Goal: Complete application form: Complete application form

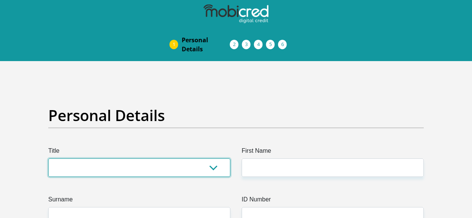
click at [210, 173] on select "Mr Ms Mrs Dr Other" at bounding box center [139, 167] width 182 height 18
select select "Ms"
click at [48, 158] on select "Mr Ms Mrs Dr Other" at bounding box center [139, 167] width 182 height 18
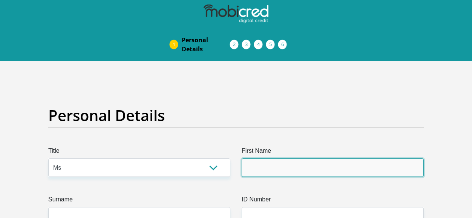
click at [257, 164] on input "First Name" at bounding box center [333, 167] width 182 height 18
type input "charne"
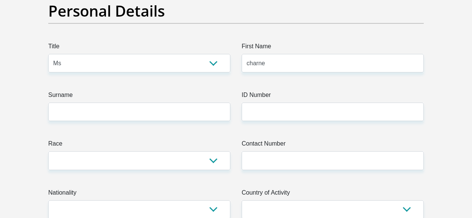
scroll to position [106, 0]
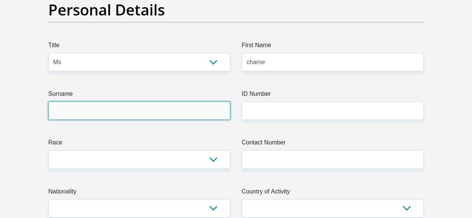
click at [162, 115] on input "Surname" at bounding box center [139, 110] width 182 height 18
type input "[PERSON_NAME]"
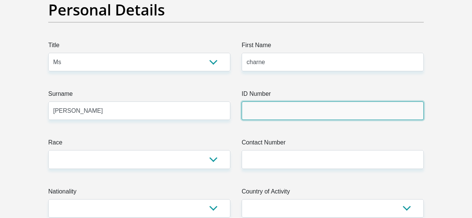
click at [249, 116] on input "ID Number" at bounding box center [333, 110] width 182 height 18
type input "9710060277089"
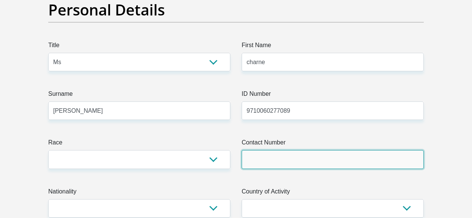
click at [255, 161] on input "Contact Number" at bounding box center [333, 159] width 182 height 18
type input "0795232296"
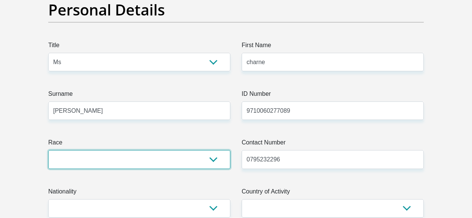
click at [160, 157] on select "Black Coloured Indian White Other" at bounding box center [139, 159] width 182 height 18
select select "4"
click at [48, 150] on select "Black Coloured Indian White Other" at bounding box center [139, 159] width 182 height 18
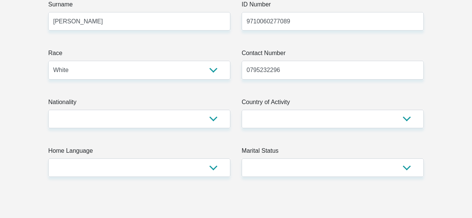
scroll to position [196, 0]
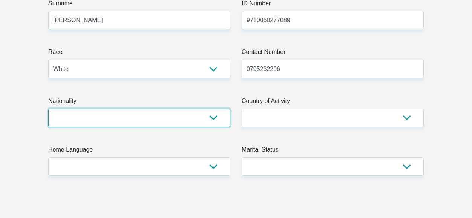
click at [208, 122] on select "South Africa Afghanistan Aland Islands Albania Algeria America Samoa American V…" at bounding box center [139, 118] width 182 height 18
select select "ZAF"
click at [48, 109] on select "South Africa Afghanistan Aland Islands Albania Algeria America Samoa American V…" at bounding box center [139, 118] width 182 height 18
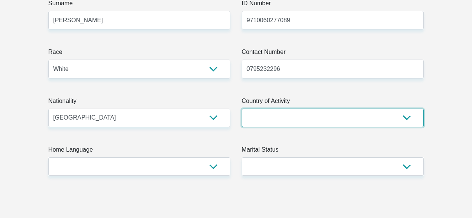
click at [279, 122] on select "South Africa Afghanistan Aland Islands Albania Algeria America Samoa American V…" at bounding box center [333, 118] width 182 height 18
select select "ZAF"
click at [242, 109] on select "South Africa Afghanistan Aland Islands Albania Algeria America Samoa American V…" at bounding box center [333, 118] width 182 height 18
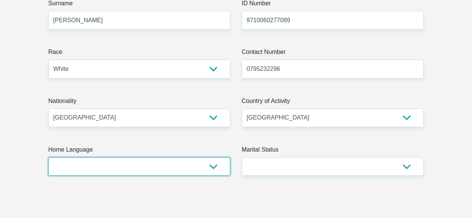
click at [200, 162] on select "Afrikaans English Sepedi South Ndebele Southern Sotho Swati Tsonga Tswana Venda…" at bounding box center [139, 166] width 182 height 18
select select "eng"
click at [48, 157] on select "Afrikaans English Sepedi South Ndebele Southern Sotho Swati Tsonga Tswana Venda…" at bounding box center [139, 166] width 182 height 18
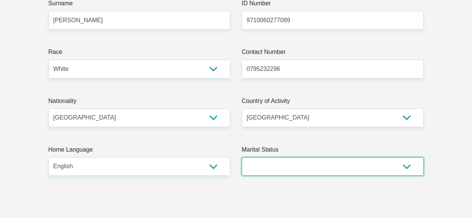
click at [289, 174] on select "Married ANC Single Divorced Widowed Married COP or Customary Law" at bounding box center [333, 166] width 182 height 18
select select "2"
click at [242, 157] on select "Married ANC Single Divorced Widowed Married COP or Customary Law" at bounding box center [333, 166] width 182 height 18
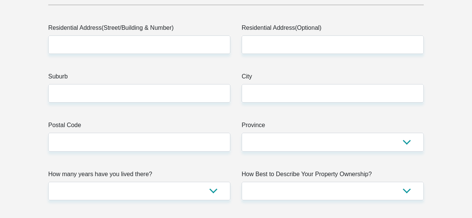
scroll to position [437, 0]
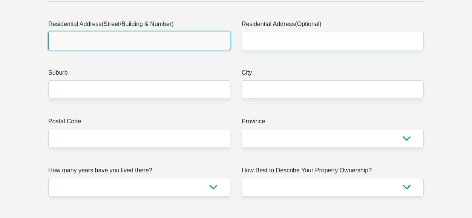
click at [206, 40] on input "Residential Address(Street/Building & Number)" at bounding box center [139, 41] width 182 height 18
type input "30 Arum"
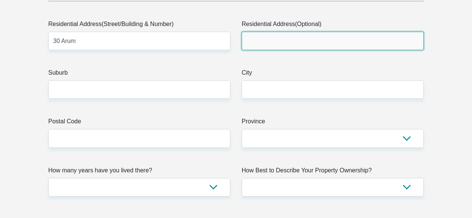
click at [266, 34] on input "Residential Address(Optional)" at bounding box center [333, 41] width 182 height 18
type input "30 Arum"
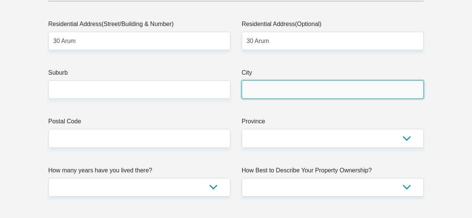
click at [258, 94] on input "City" at bounding box center [333, 89] width 182 height 18
type input "[GEOGRAPHIC_DATA]"
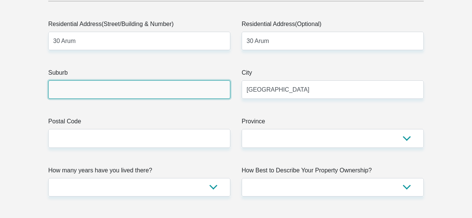
click at [191, 91] on input "Suburb" at bounding box center [139, 89] width 182 height 18
type input "western cape"
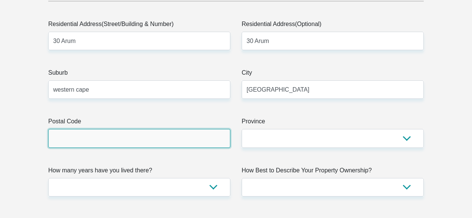
click at [151, 141] on input "Postal Code" at bounding box center [139, 138] width 182 height 18
type input "7140"
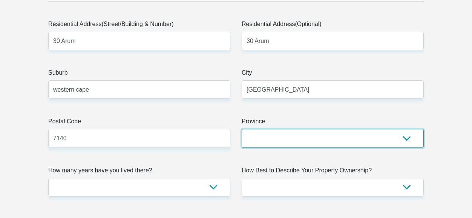
click at [272, 138] on select "Eastern Cape Free State Gauteng KwaZulu-Natal Limpopo Mpumalanga Northern Cape …" at bounding box center [333, 138] width 182 height 18
select select "Western Cape"
click at [242, 129] on select "Eastern Cape Free State Gauteng KwaZulu-Natal Limpopo Mpumalanga Northern Cape …" at bounding box center [333, 138] width 182 height 18
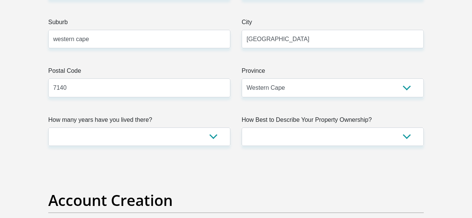
scroll to position [497, 0]
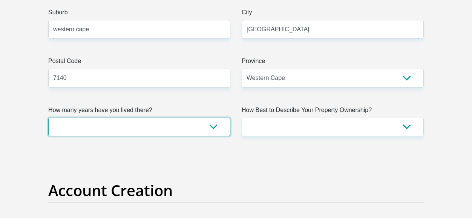
click at [202, 128] on select "less than 1 year 1-3 years 3-5 years 5+ years" at bounding box center [139, 127] width 182 height 18
select select "2"
click at [48, 118] on select "less than 1 year 1-3 years 3-5 years 5+ years" at bounding box center [139, 127] width 182 height 18
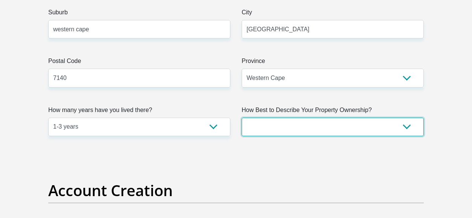
click at [299, 128] on select "Owned Rented Family Owned Company Dwelling" at bounding box center [333, 127] width 182 height 18
select select "Rented"
click at [242, 118] on select "Owned Rented Family Owned Company Dwelling" at bounding box center [333, 127] width 182 height 18
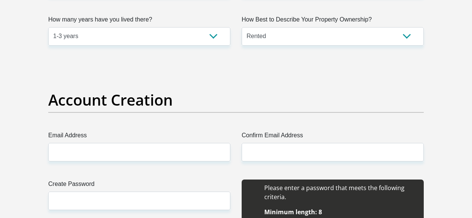
scroll to position [648, 0]
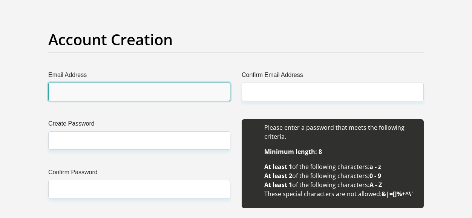
click at [172, 93] on input "Email Address" at bounding box center [139, 92] width 182 height 18
type input "[EMAIL_ADDRESS][DOMAIN_NAME]"
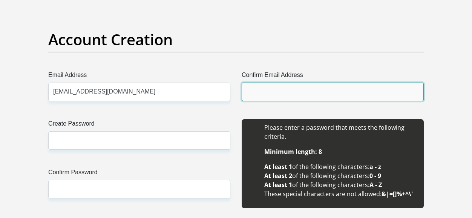
click at [252, 99] on input "Confirm Email Address" at bounding box center [333, 92] width 182 height 18
type input "[EMAIL_ADDRESS][DOMAIN_NAME]"
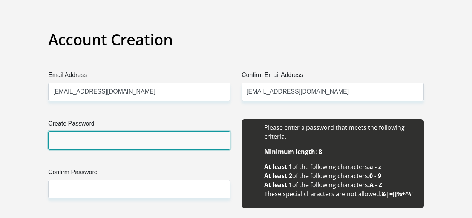
click at [129, 137] on input "Create Password" at bounding box center [139, 140] width 182 height 18
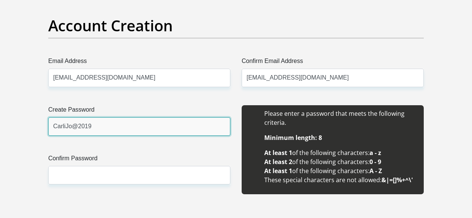
type input "CarliJo@2019"
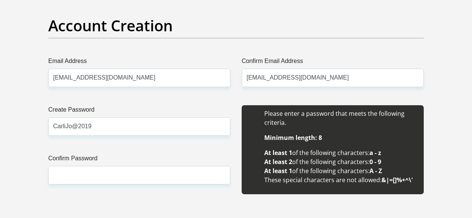
click at [277, 118] on li "Please enter a password that meets the following criteria." at bounding box center [340, 118] width 152 height 18
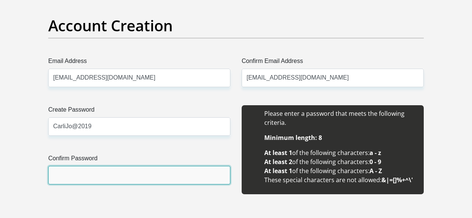
click at [183, 169] on input "Confirm Password" at bounding box center [139, 175] width 182 height 18
type input "CarliJo@2019"
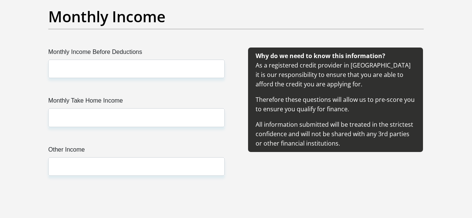
scroll to position [903, 0]
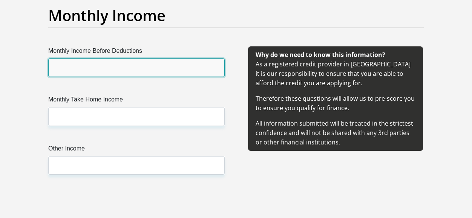
click at [214, 67] on input "Monthly Income Before Deductions" at bounding box center [136, 67] width 176 height 18
type input "20000"
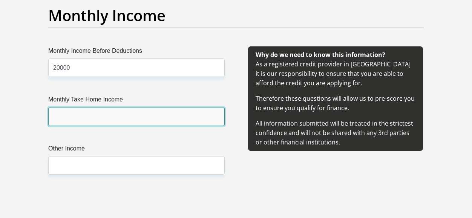
click at [173, 113] on input "Monthly Take Home Income" at bounding box center [136, 116] width 176 height 18
type input "18600"
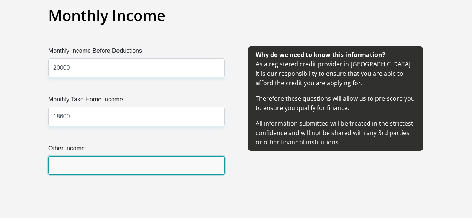
click at [125, 170] on input "Other Income" at bounding box center [136, 165] width 176 height 18
type input "4000"
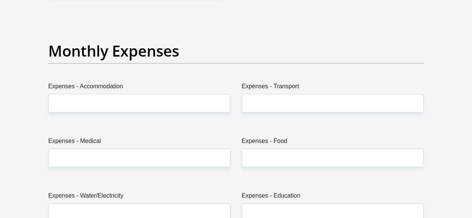
scroll to position [1114, 0]
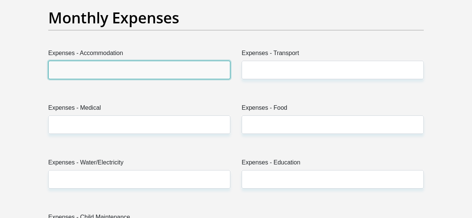
click at [165, 66] on input "Expenses - Accommodation" at bounding box center [139, 70] width 182 height 18
type input "7000"
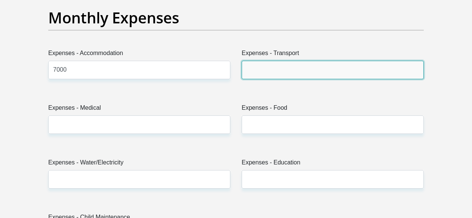
click at [262, 76] on input "Expenses - Transport" at bounding box center [333, 70] width 182 height 18
type input "500"
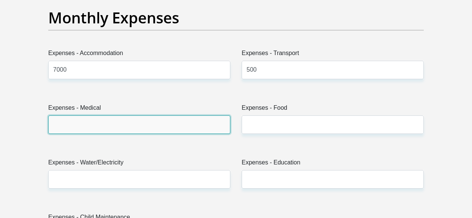
click at [208, 126] on input "Expenses - Medical" at bounding box center [139, 124] width 182 height 18
type input "0"
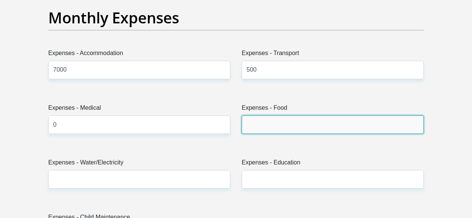
click at [253, 125] on input "Expenses - Food" at bounding box center [333, 124] width 182 height 18
type input "3000"
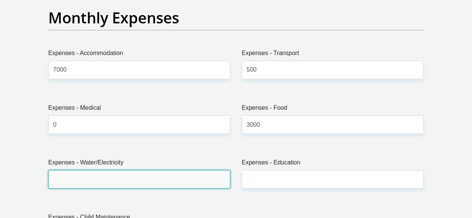
click at [135, 171] on input "Expenses - Water/Electricity" at bounding box center [139, 179] width 182 height 18
type input "2"
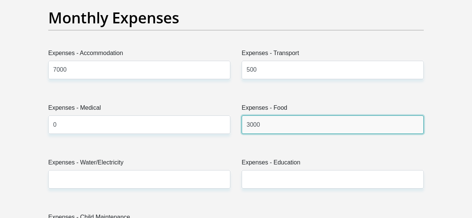
click at [280, 127] on input "3000" at bounding box center [333, 124] width 182 height 18
type input "3"
type input "2000"
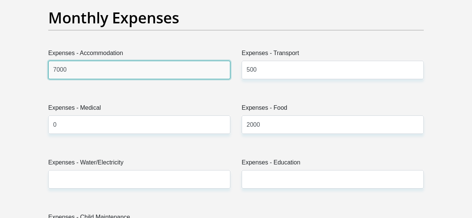
click at [175, 64] on input "7000" at bounding box center [139, 70] width 182 height 18
type input "7"
type input "6500"
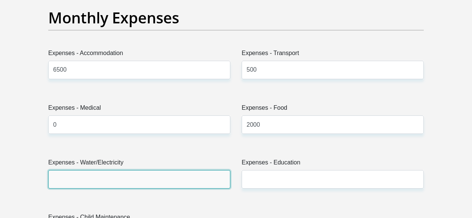
click at [109, 183] on input "Expenses - Water/Electricity" at bounding box center [139, 179] width 182 height 18
type input "1500"
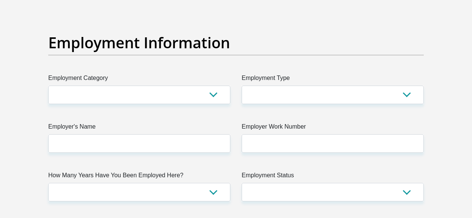
scroll to position [1370, 0]
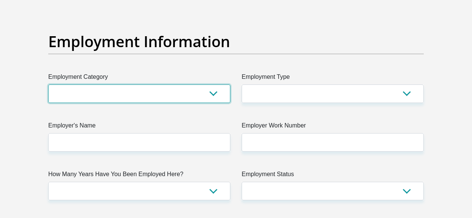
click at [210, 97] on select "AGRICULTURE ALCOHOL & TOBACCO CONSTRUCTION MATERIALS METALLURGY EQUIPMENT FOR R…" at bounding box center [139, 93] width 182 height 18
select select "2"
click at [48, 84] on select "AGRICULTURE ALCOHOL & TOBACCO CONSTRUCTION MATERIALS METALLURGY EQUIPMENT FOR R…" at bounding box center [139, 93] width 182 height 18
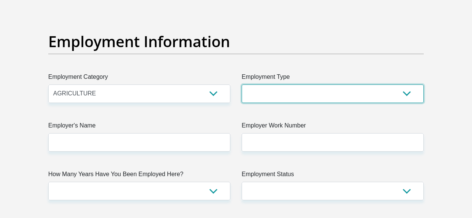
click at [304, 93] on select "College/Lecturer Craft Seller Creative Driver Executive Farmer Forces - Non Com…" at bounding box center [333, 93] width 182 height 18
select select "Manager"
click at [242, 84] on select "College/Lecturer Craft Seller Creative Driver Executive Farmer Forces - Non Com…" at bounding box center [333, 93] width 182 height 18
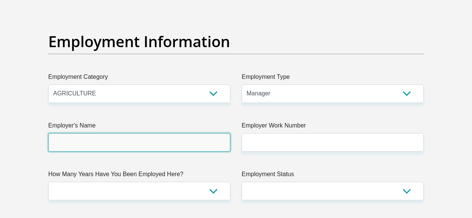
click at [184, 148] on input "Employer's Name" at bounding box center [139, 142] width 182 height 18
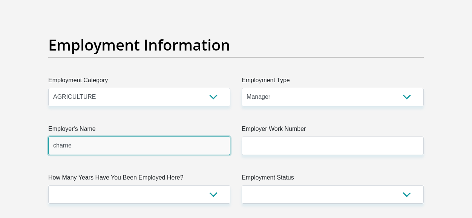
type input "charne"
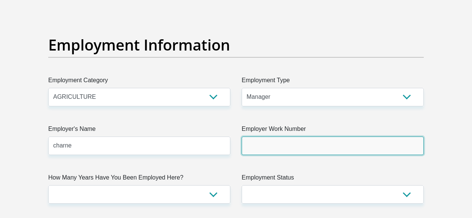
click at [275, 146] on input "Employer Work Number" at bounding box center [333, 145] width 182 height 18
type input "0795232296"
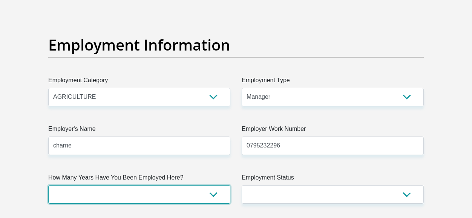
click at [173, 195] on select "less than 1 year 1-3 years 3-5 years 5+ years" at bounding box center [139, 194] width 182 height 18
select select "24"
click at [48, 185] on select "less than 1 year 1-3 years 3-5 years 5+ years" at bounding box center [139, 194] width 182 height 18
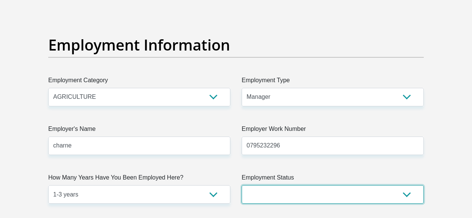
click at [271, 193] on select "Permanent/Full-time Part-time/Casual Contract Worker Self-Employed Housewife Re…" at bounding box center [333, 194] width 182 height 18
select select "1"
click at [242, 185] on select "Permanent/Full-time Part-time/Casual Contract Worker Self-Employed Housewife Re…" at bounding box center [333, 194] width 182 height 18
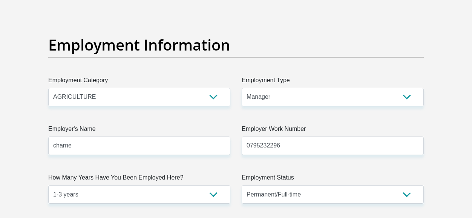
click at [450, 147] on div "Personal Details Title Mr Ms Mrs Dr Other First Name charne Surname nelson ID N…" at bounding box center [236, 7] width 430 height 2572
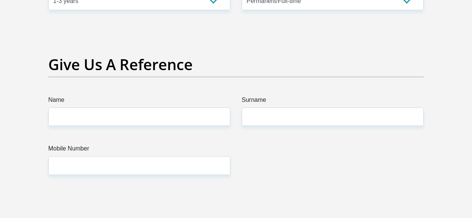
scroll to position [1608, 0]
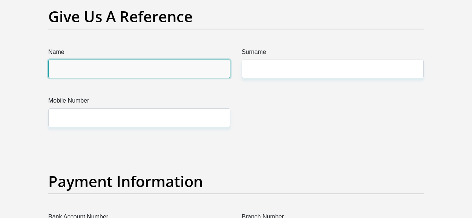
click at [199, 72] on input "Name" at bounding box center [139, 69] width 182 height 18
type input "[PERSON_NAME]"
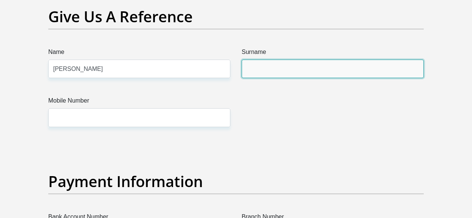
click at [248, 65] on input "Surname" at bounding box center [333, 69] width 182 height 18
type input "m"
type input "oosthuizen"
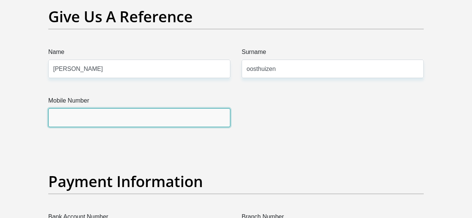
click at [165, 117] on input "Mobile Number" at bounding box center [139, 117] width 182 height 18
type input "0761102227"
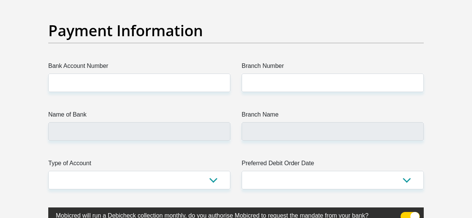
scroll to position [1774, 0]
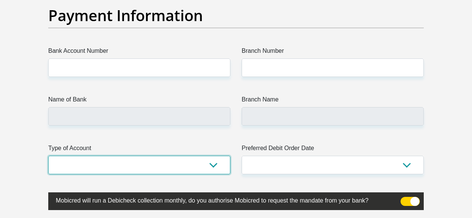
click at [213, 156] on select "Cheque Savings" at bounding box center [139, 165] width 182 height 18
select select "SAV"
click at [48, 156] on select "Cheque Savings" at bounding box center [139, 165] width 182 height 18
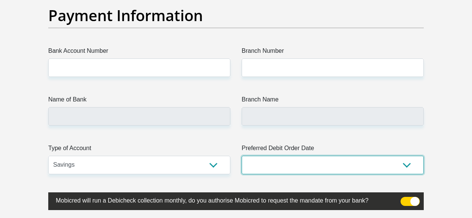
click at [263, 162] on select "1st 2nd 3rd 4th 5th 7th 18th 19th 20th 21st 22nd 23rd 24th 25th 26th 27th 28th …" at bounding box center [333, 165] width 182 height 18
select select "1"
click at [242, 156] on select "1st 2nd 3rd 4th 5th 7th 18th 19th 20th 21st 22nd 23rd 24th 25th 26th 27th 28th …" at bounding box center [333, 165] width 182 height 18
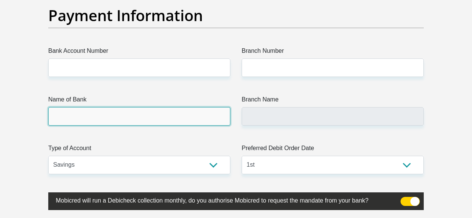
click at [109, 107] on input "Name of Bank" at bounding box center [139, 116] width 182 height 18
click at [82, 109] on input "Name of Bank" at bounding box center [139, 116] width 182 height 18
click at [83, 112] on input "Name of Bank" at bounding box center [139, 116] width 182 height 18
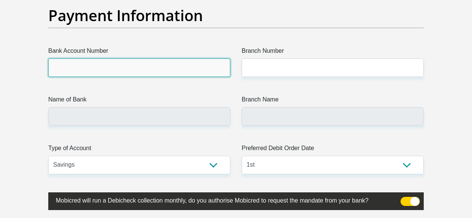
click at [102, 70] on input "Bank Account Number" at bounding box center [139, 67] width 182 height 18
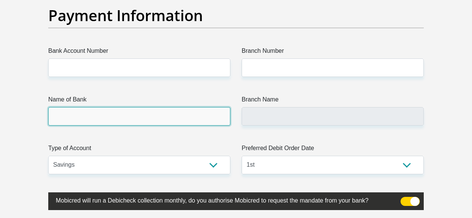
click at [69, 116] on input "Name of Bank" at bounding box center [139, 116] width 182 height 18
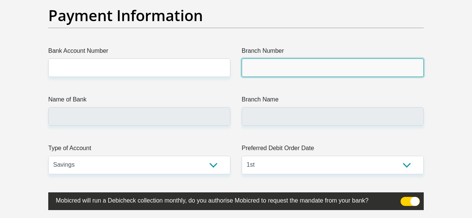
click at [269, 66] on input "Branch Number" at bounding box center [333, 67] width 182 height 18
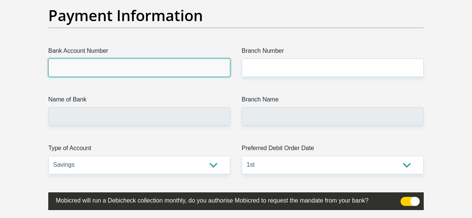
click at [139, 74] on input "Bank Account Number" at bounding box center [139, 67] width 182 height 18
type input "2077372229"
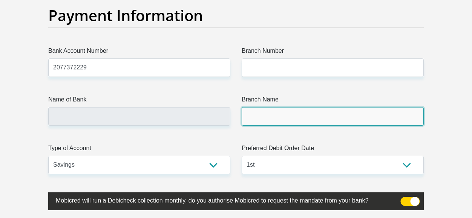
click at [258, 112] on input "Branch Name" at bounding box center [333, 116] width 182 height 18
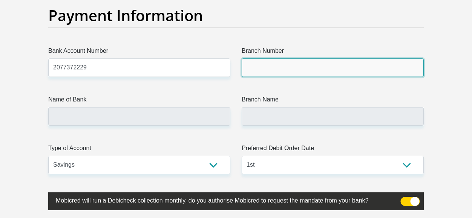
click at [276, 65] on input "Branch Number" at bounding box center [333, 67] width 182 height 18
paste input "470010"
type input "470010"
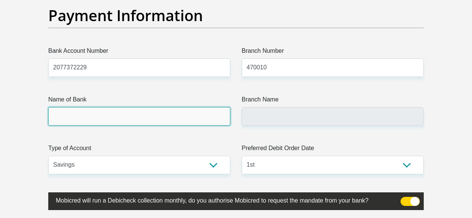
click at [146, 108] on input "Name of Bank" at bounding box center [139, 116] width 182 height 18
click at [93, 116] on input "Name of Bank" at bounding box center [139, 116] width 182 height 18
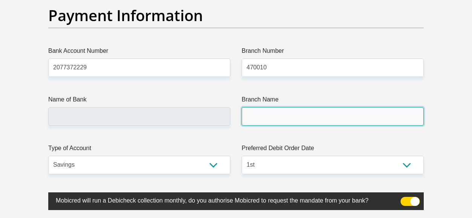
click at [250, 118] on input "Branch Name" at bounding box center [333, 116] width 182 height 18
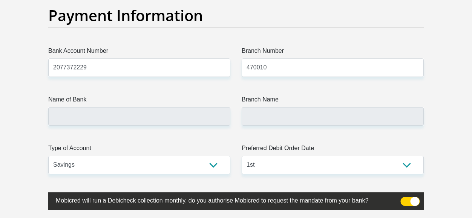
click at [409, 201] on span at bounding box center [410, 201] width 19 height 9
click at [405, 199] on input "checkbox" at bounding box center [405, 199] width 0 height 0
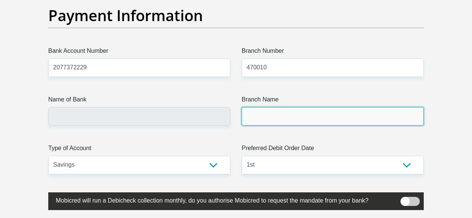
click at [269, 113] on input "Branch Name" at bounding box center [333, 116] width 182 height 18
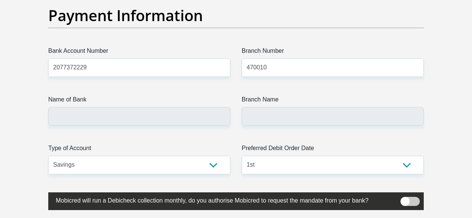
click at [409, 198] on span at bounding box center [410, 201] width 19 height 9
click at [405, 199] on input "checkbox" at bounding box center [405, 199] width 0 height 0
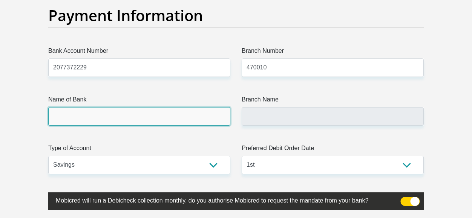
click at [154, 114] on input "Name of Bank" at bounding box center [139, 116] width 182 height 18
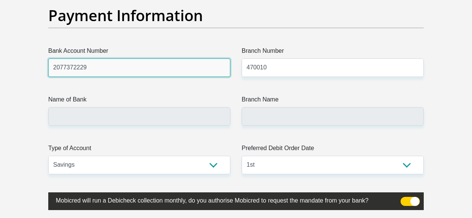
click at [138, 67] on input "2077372229" at bounding box center [139, 67] width 182 height 18
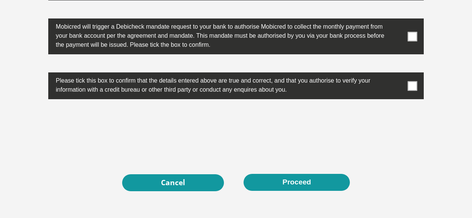
scroll to position [2452, 0]
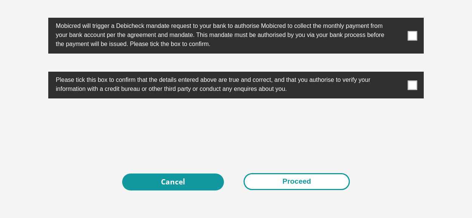
click at [315, 184] on button "Proceed" at bounding box center [296, 181] width 106 height 17
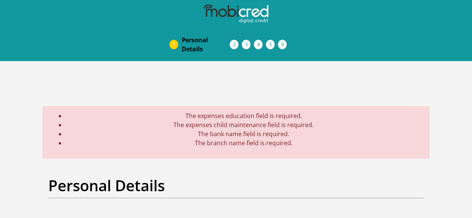
click at [316, 201] on div "Personal Details" at bounding box center [236, 196] width 387 height 40
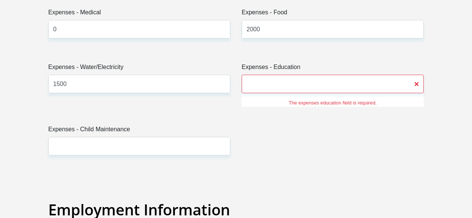
scroll to position [1281, 0]
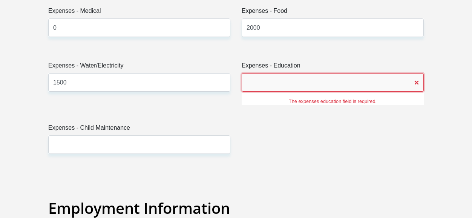
click at [395, 86] on input "Expenses - Education" at bounding box center [333, 82] width 182 height 18
type input "0"
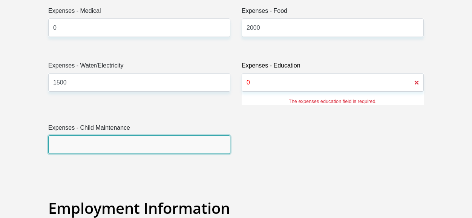
click at [118, 141] on input "Expenses - Child Maintenance" at bounding box center [139, 144] width 182 height 18
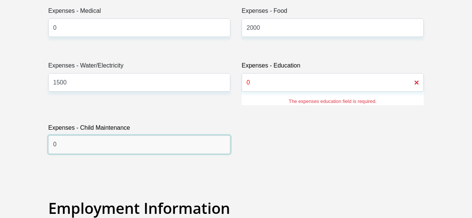
type input "0"
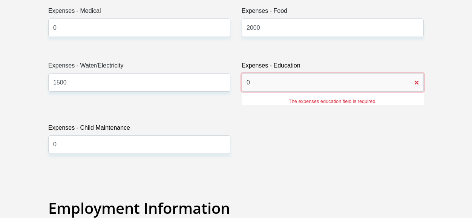
click at [273, 83] on input "0" at bounding box center [333, 82] width 182 height 18
type input "0"
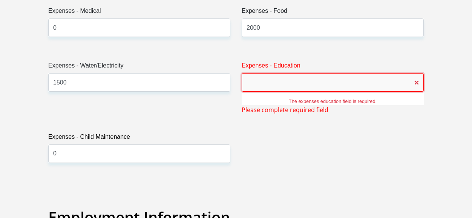
type input "0"
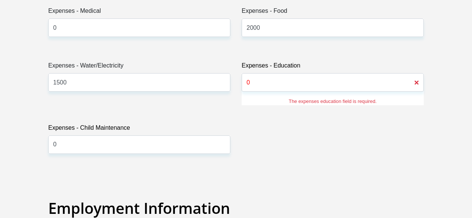
click at [263, 147] on div "Title Mr Ms Mrs Dr [PERSON_NAME] First Name [PERSON_NAME] Surname [PERSON_NAME]…" at bounding box center [236, 164] width 387 height 2459
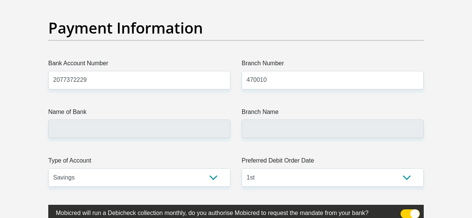
scroll to position [1854, 0]
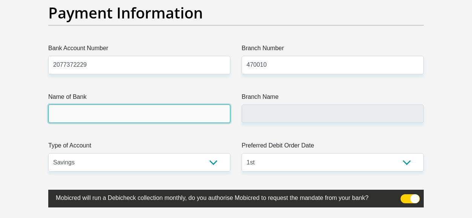
click at [116, 107] on input "Name of Bank" at bounding box center [139, 113] width 182 height 18
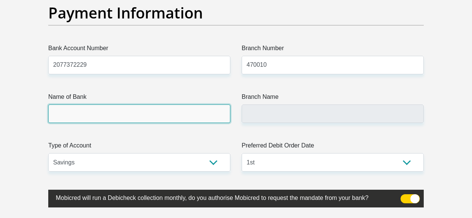
click at [116, 107] on input "Name of Bank" at bounding box center [139, 113] width 182 height 18
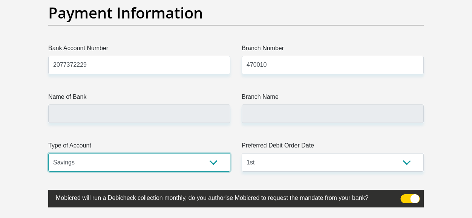
click at [138, 166] on select "Cheque Savings" at bounding box center [139, 162] width 182 height 18
click at [48, 153] on select "Cheque Savings" at bounding box center [139, 162] width 182 height 18
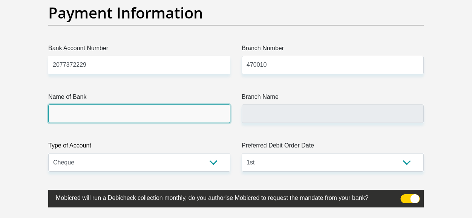
click at [104, 105] on input "Name of Bank" at bounding box center [139, 113] width 182 height 18
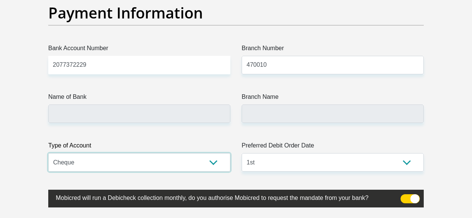
click at [176, 156] on select "Cheque Savings" at bounding box center [139, 162] width 182 height 18
select select "SAV"
click at [48, 153] on select "Cheque Savings" at bounding box center [139, 162] width 182 height 18
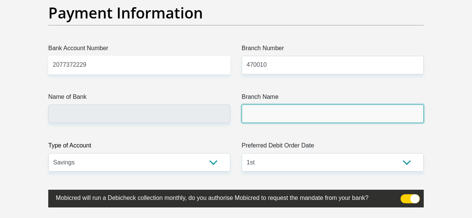
click at [266, 114] on input "Branch Name" at bounding box center [333, 113] width 182 height 18
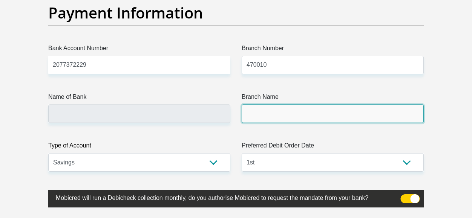
click at [266, 114] on input "Branch Name" at bounding box center [333, 113] width 182 height 18
click at [269, 114] on input "Branch Name" at bounding box center [333, 113] width 182 height 18
drag, startPoint x: 267, startPoint y: 115, endPoint x: 248, endPoint y: 116, distance: 18.9
click at [248, 116] on input "Branch Name" at bounding box center [333, 113] width 182 height 18
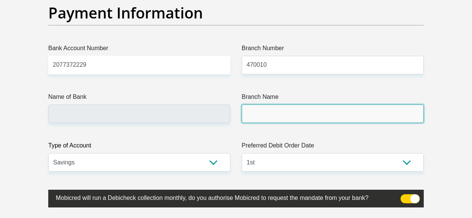
click at [295, 115] on input "Branch Name" at bounding box center [333, 113] width 182 height 18
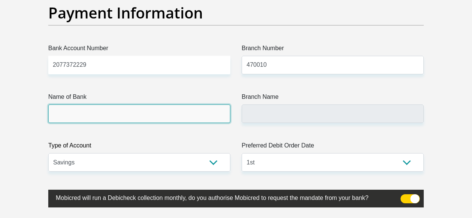
click at [202, 107] on input "Name of Bank" at bounding box center [139, 113] width 182 height 18
click at [181, 115] on input "Name of Bank" at bounding box center [139, 113] width 182 height 18
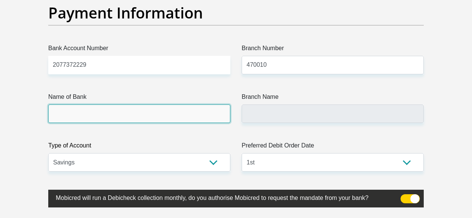
click at [181, 115] on input "Name of Bank" at bounding box center [139, 113] width 182 height 18
